Goal: Transaction & Acquisition: Purchase product/service

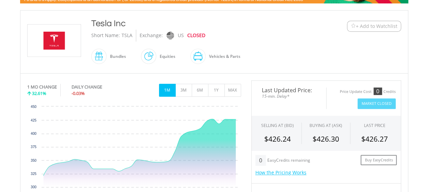
scroll to position [137, 0]
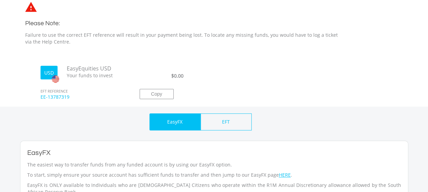
scroll to position [199, 0]
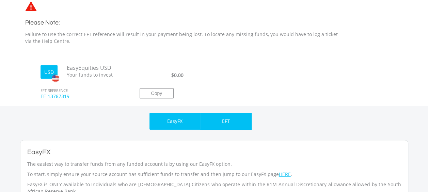
click at [225, 120] on p "EFT" at bounding box center [226, 121] width 8 height 7
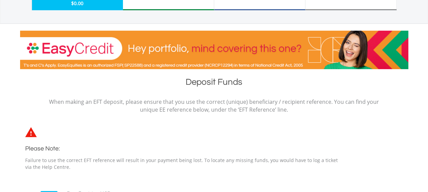
scroll to position [0, 0]
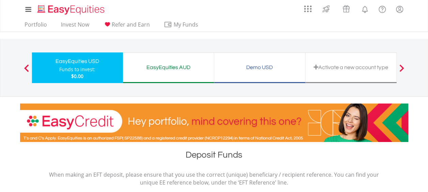
click at [156, 66] on div "EasyEquities AUD" at bounding box center [168, 68] width 83 height 10
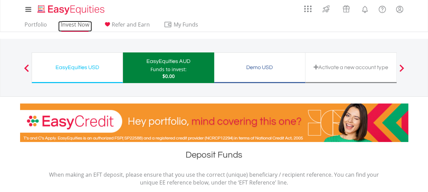
click at [74, 30] on link "Invest Now" at bounding box center [75, 26] width 34 height 11
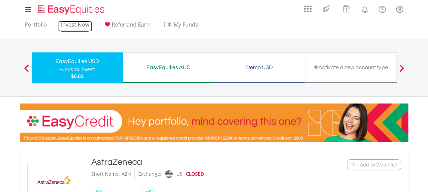
click at [77, 24] on link "Invest Now" at bounding box center [75, 26] width 34 height 11
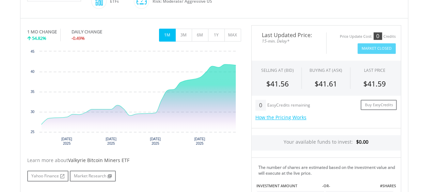
scroll to position [196, 0]
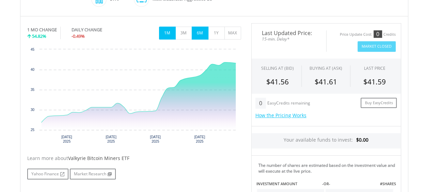
click at [201, 34] on button "6M" at bounding box center [200, 33] width 17 height 13
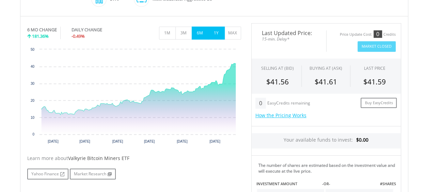
click at [220, 32] on button "1Y" at bounding box center [216, 33] width 17 height 13
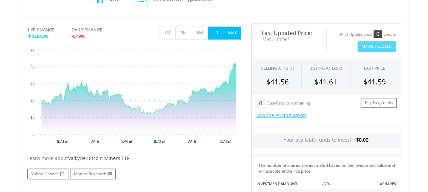
click at [238, 33] on button "MAX" at bounding box center [232, 33] width 17 height 13
